Goal: Information Seeking & Learning: Learn about a topic

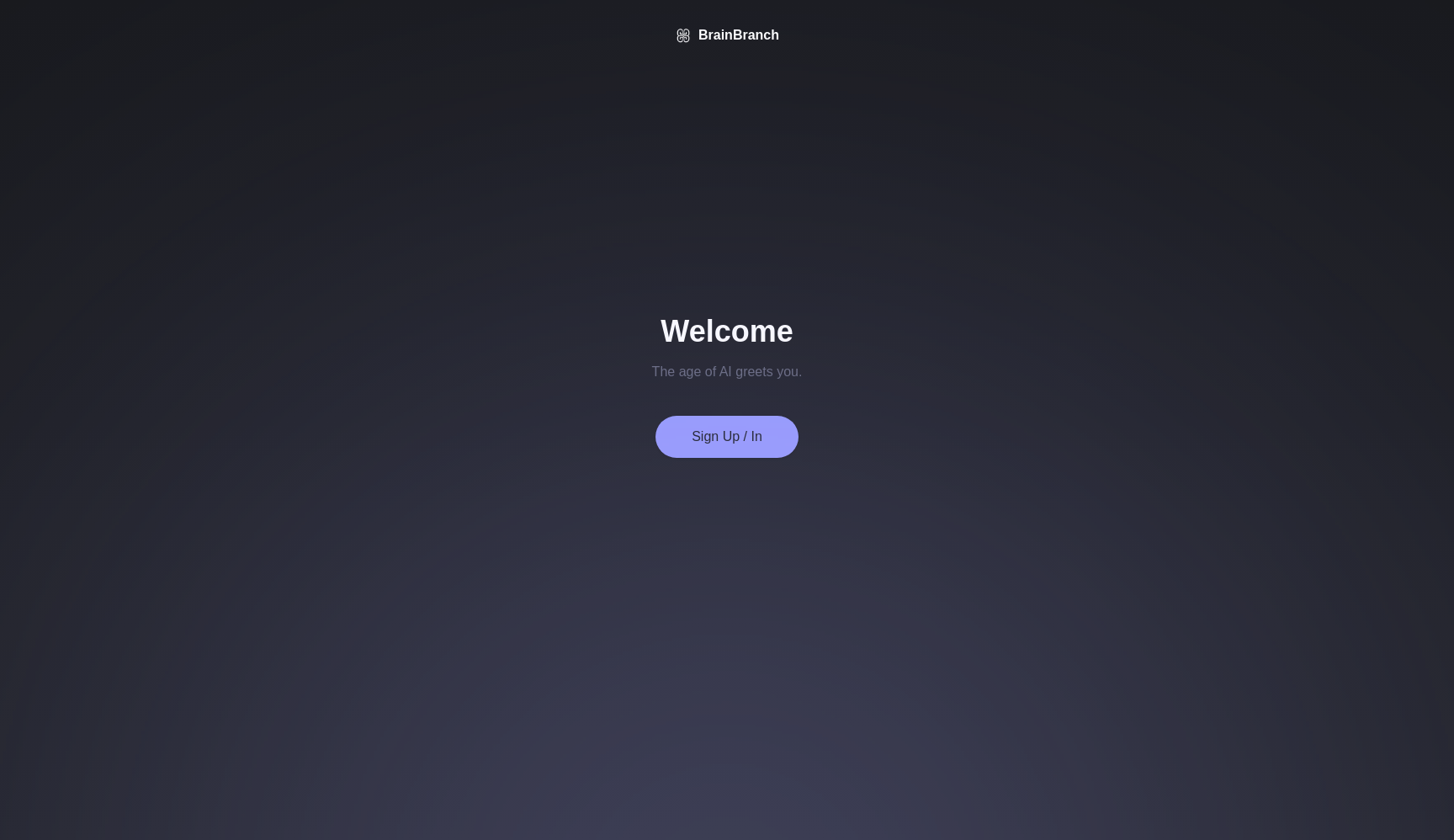
click at [697, 437] on button "Sign Up / In" at bounding box center [727, 436] width 143 height 42
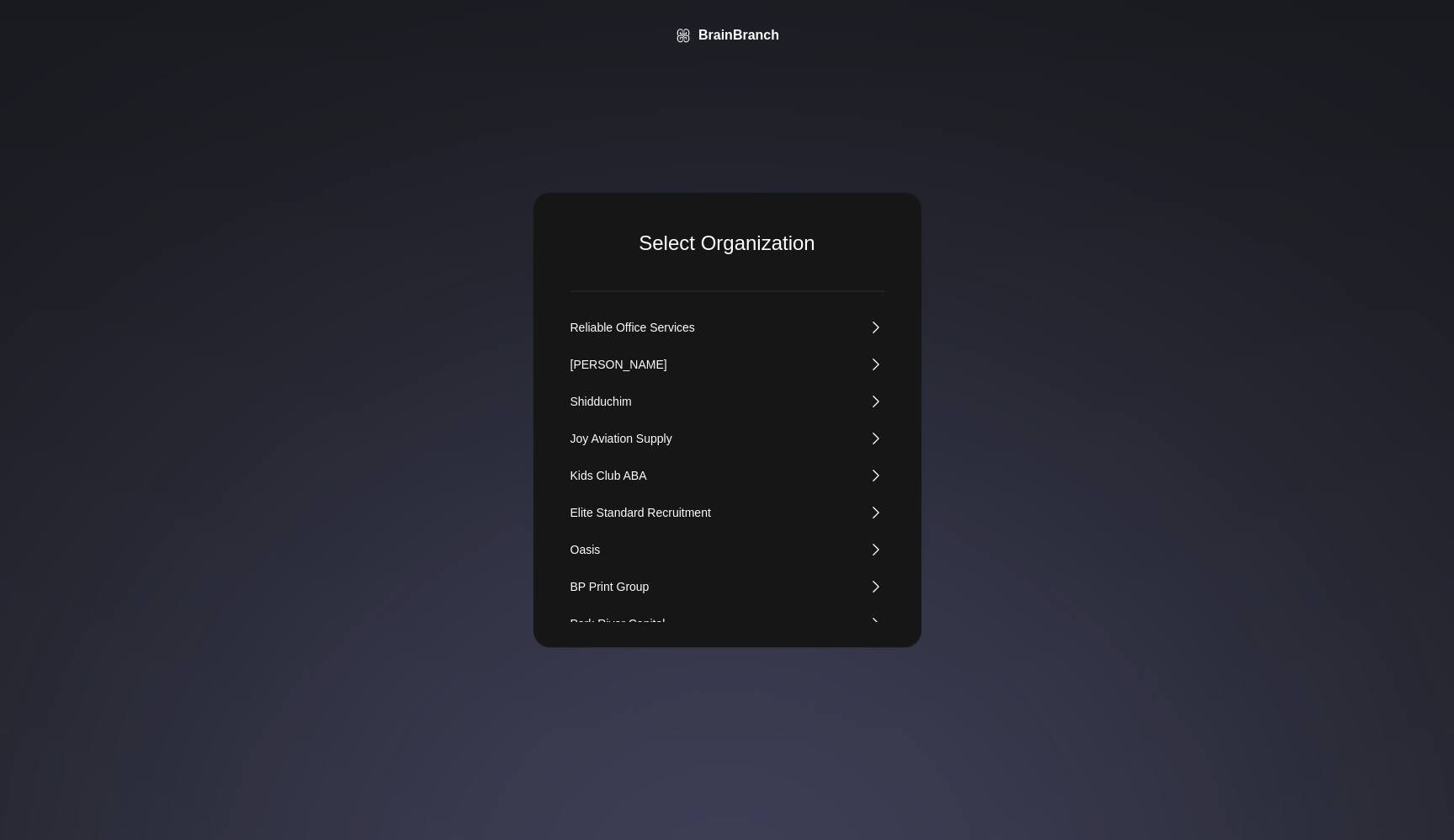
click at [622, 475] on div "Kids Club ABA" at bounding box center [609, 475] width 77 height 17
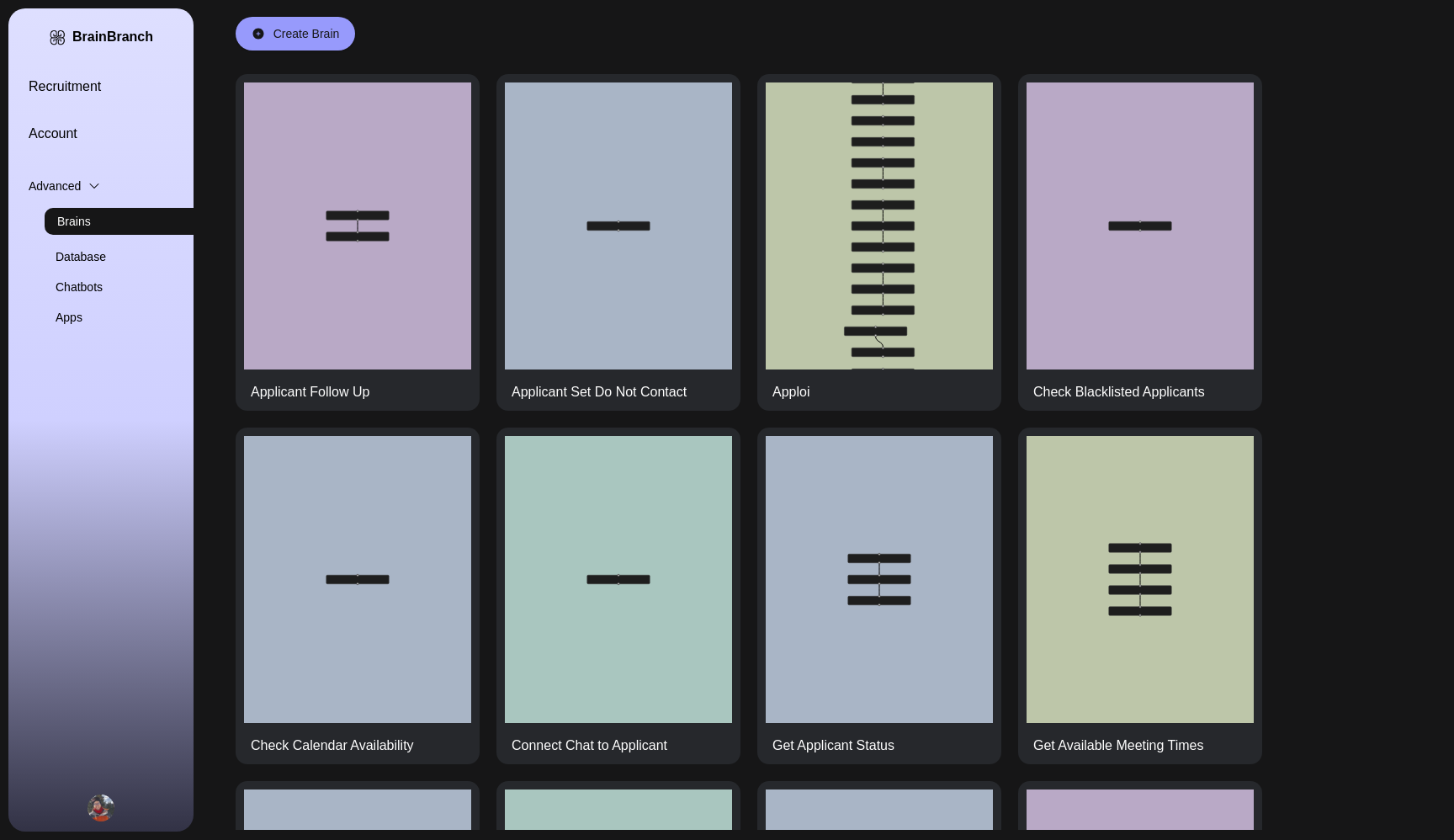
click at [62, 77] on link "Recruitment" at bounding box center [120, 87] width 185 height 21
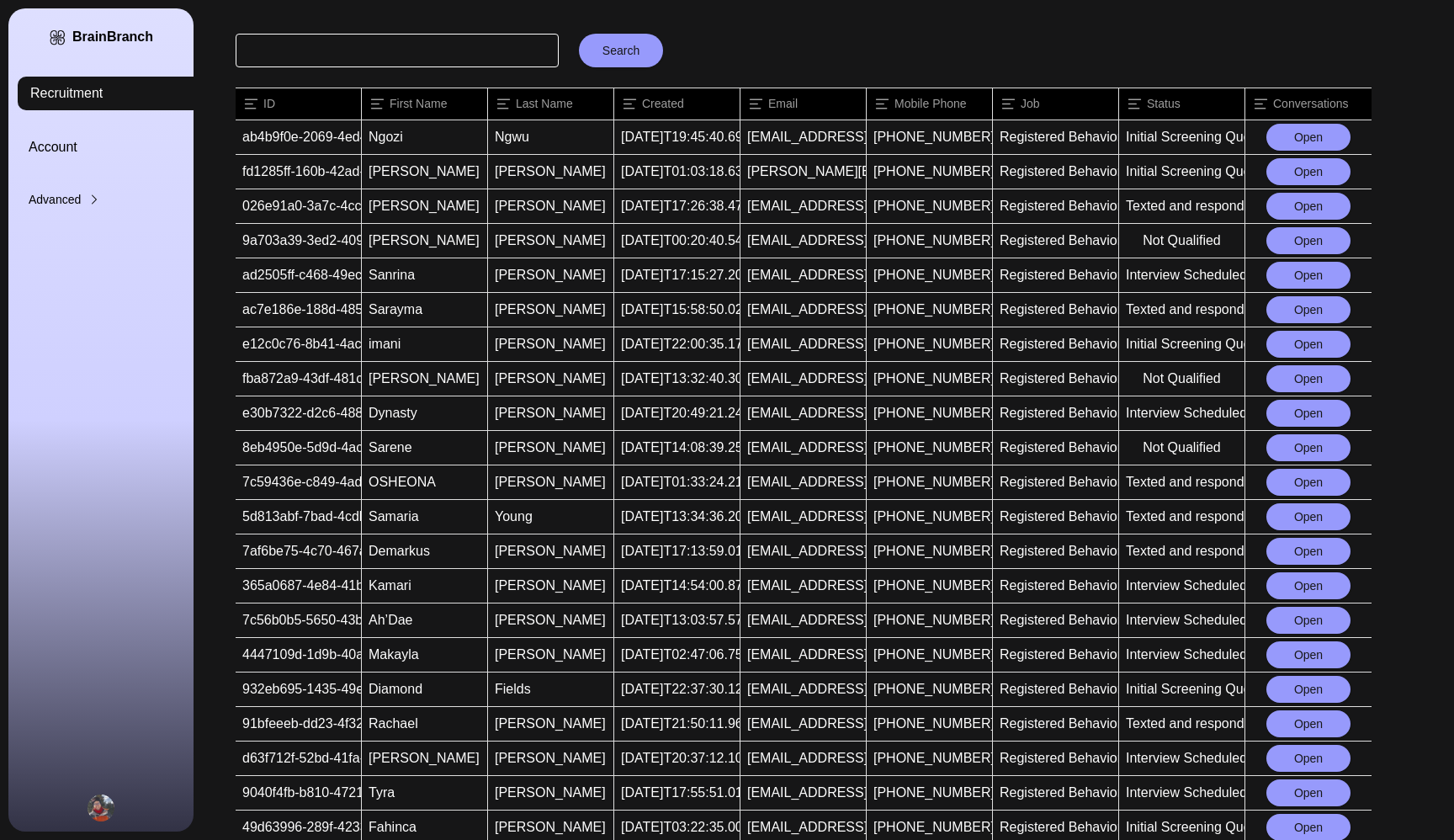
click at [1306, 202] on button "Open" at bounding box center [1309, 206] width 84 height 27
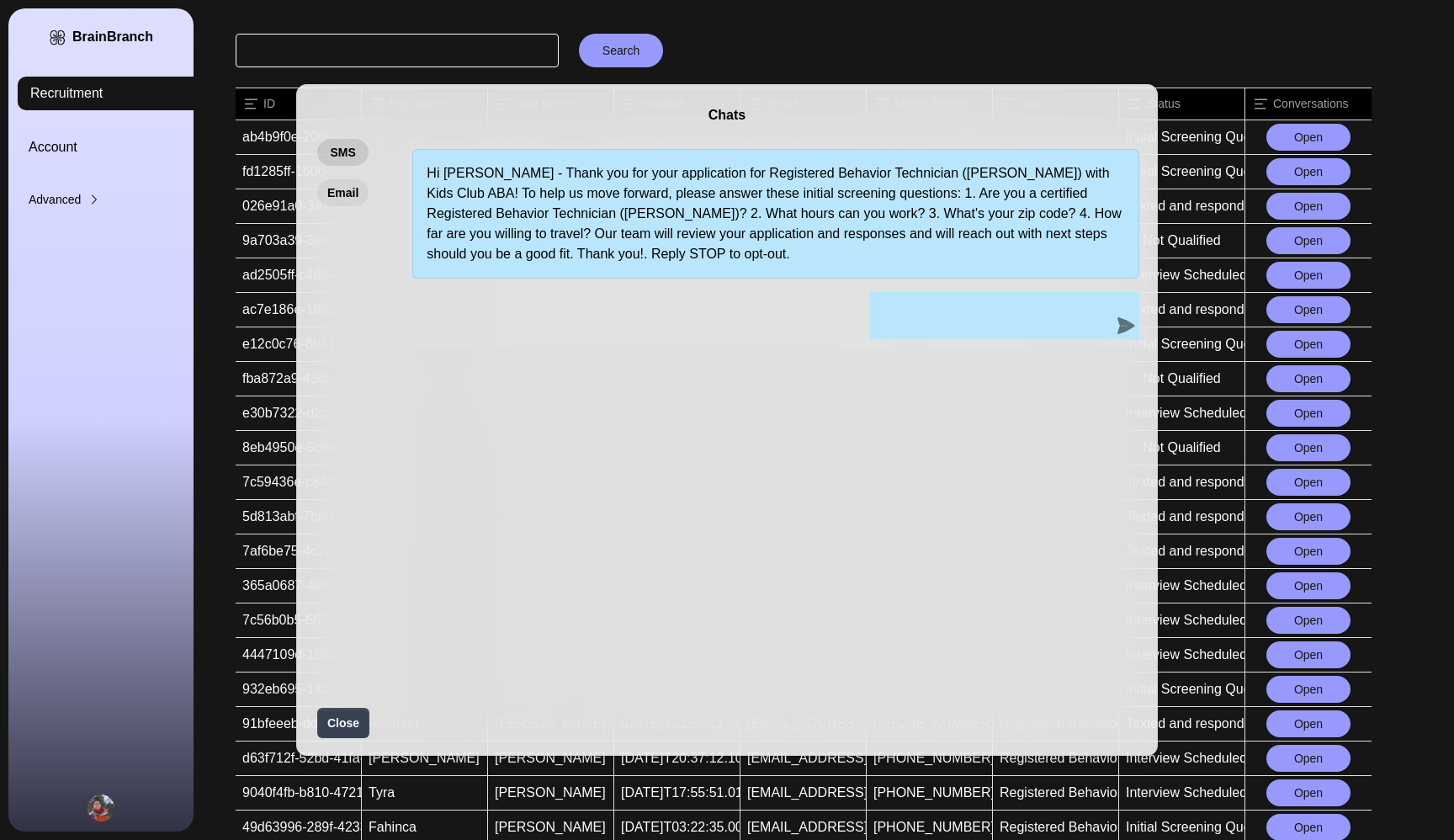
click at [332, 181] on button "Email" at bounding box center [343, 192] width 52 height 27
click at [352, 137] on div "Chats SMS Email Hi [PERSON_NAME] - Thank you for your application for Registere…" at bounding box center [727, 420] width 862 height 671
click at [344, 157] on button "SMS" at bounding box center [343, 152] width 52 height 27
click at [865, 32] on div "Chats SMS Email Hi [PERSON_NAME] - Thank you for your application for Registere…" at bounding box center [727, 420] width 1454 height 840
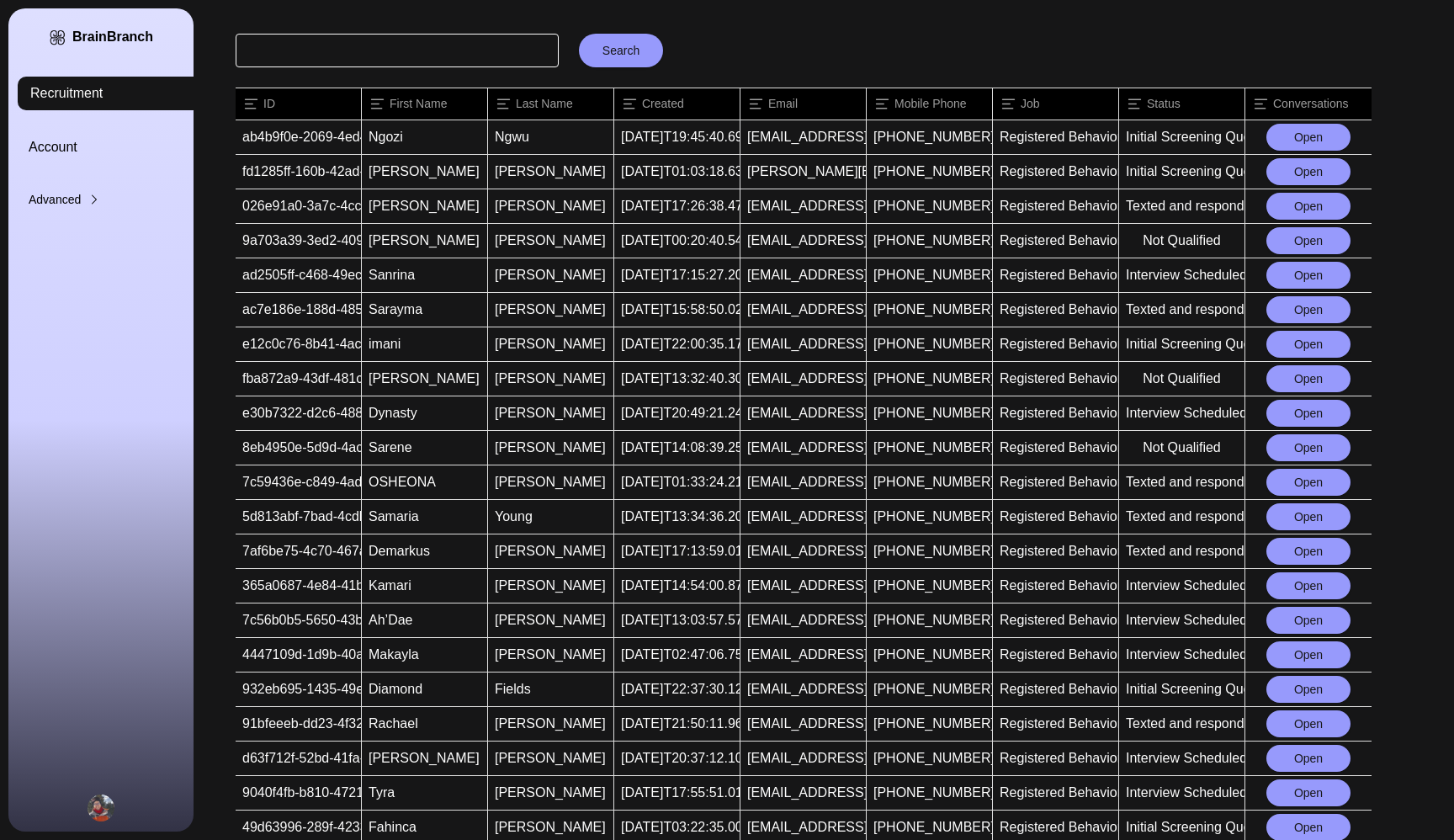
click at [1279, 272] on button "Open" at bounding box center [1309, 275] width 84 height 27
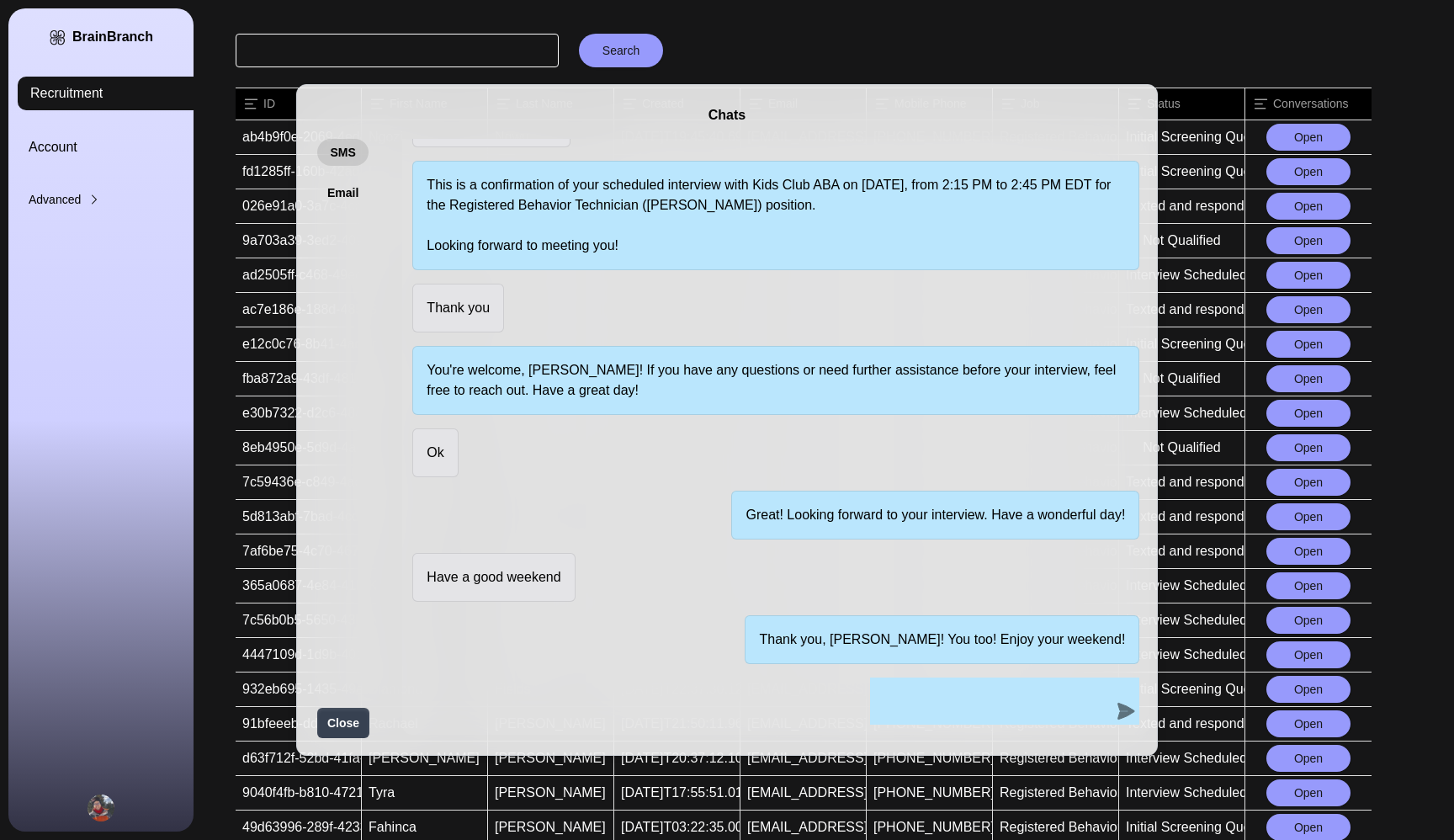
scroll to position [662, 0]
click at [354, 194] on button "Email" at bounding box center [343, 192] width 52 height 27
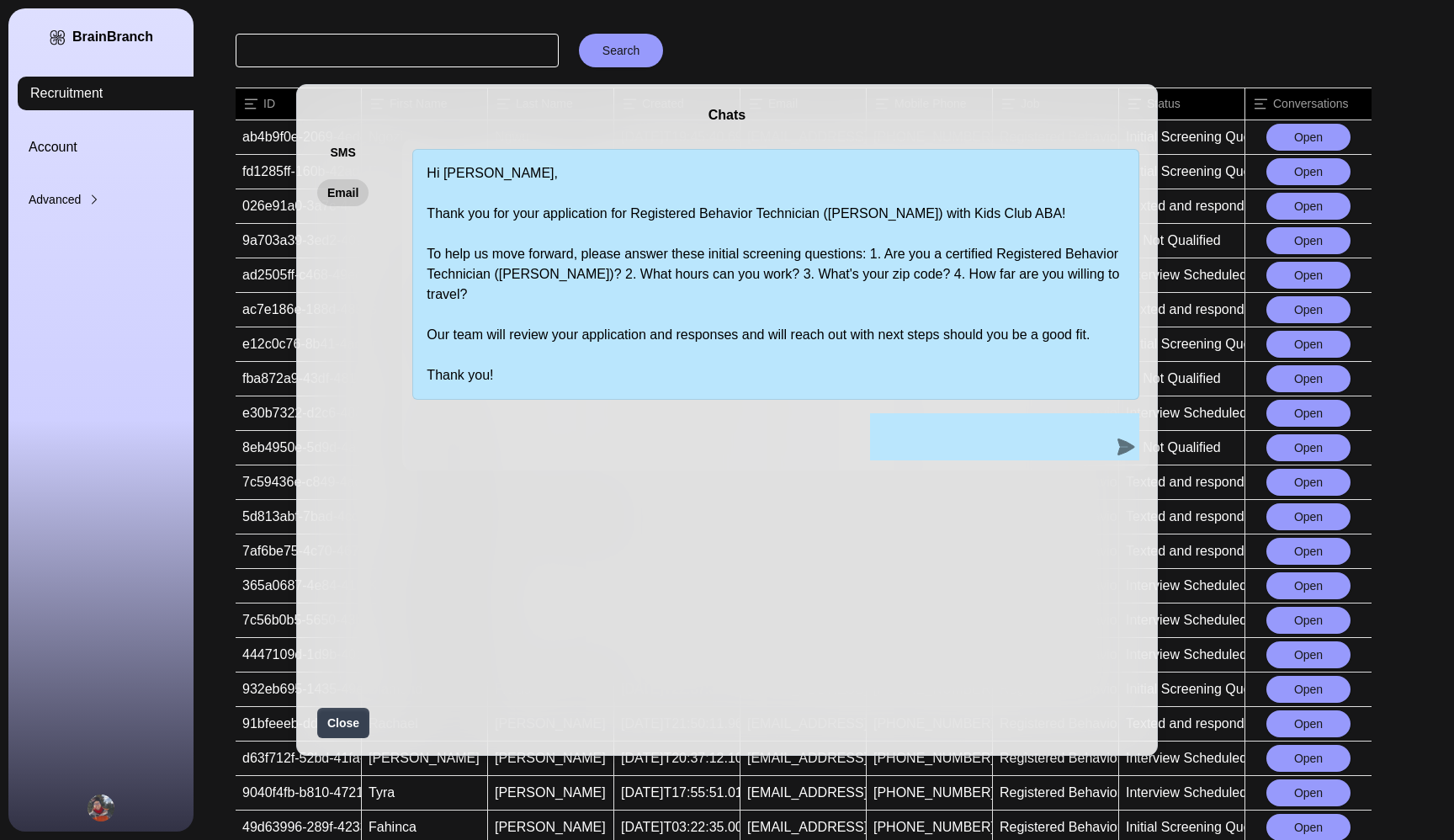
scroll to position [0, 0]
click at [349, 158] on button "SMS" at bounding box center [343, 152] width 52 height 27
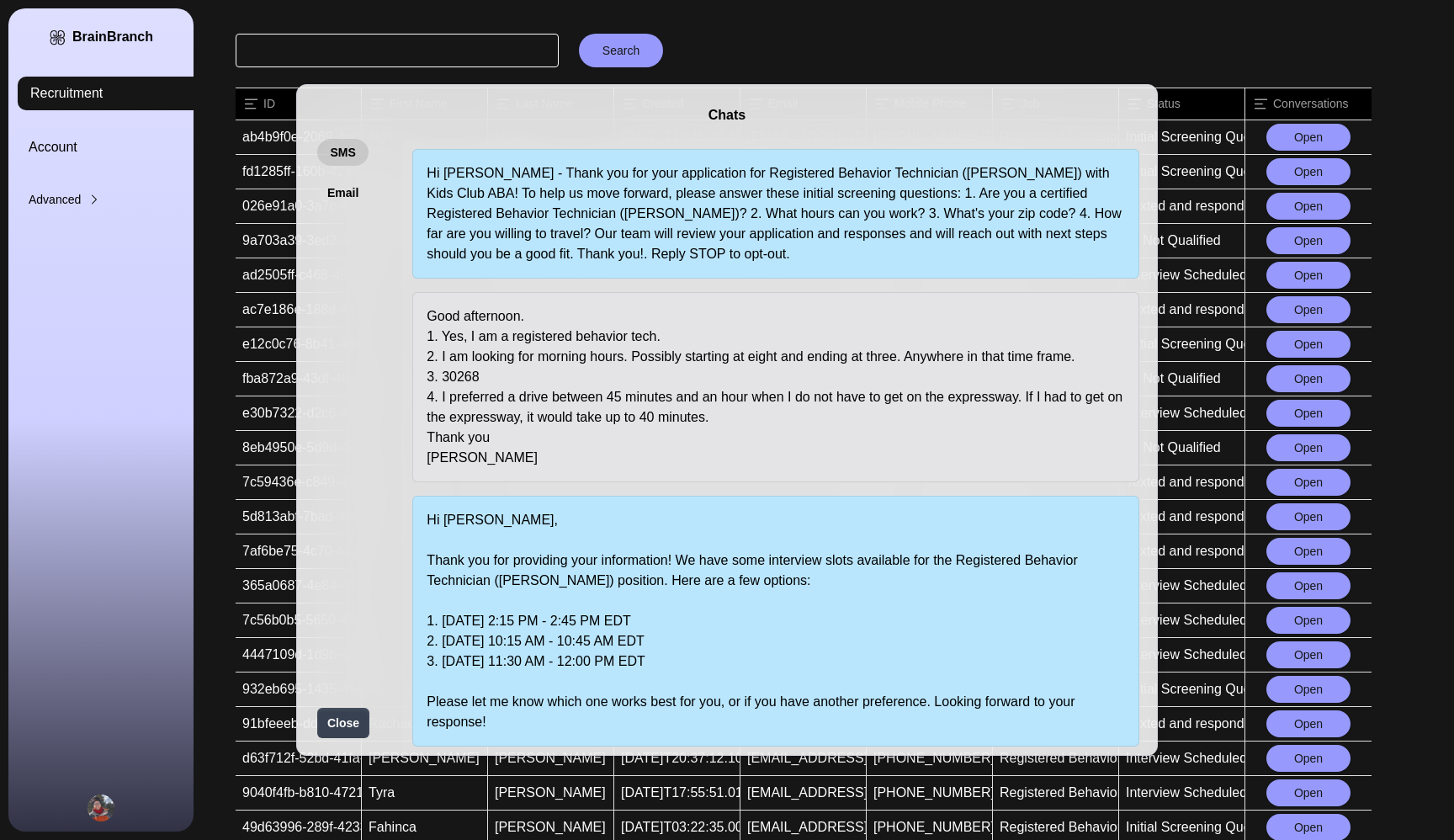
click at [829, 51] on div "Chats SMS Email Hi [PERSON_NAME] - Thank you for your application for Registere…" at bounding box center [727, 420] width 1454 height 840
